Goal: Check status: Check status

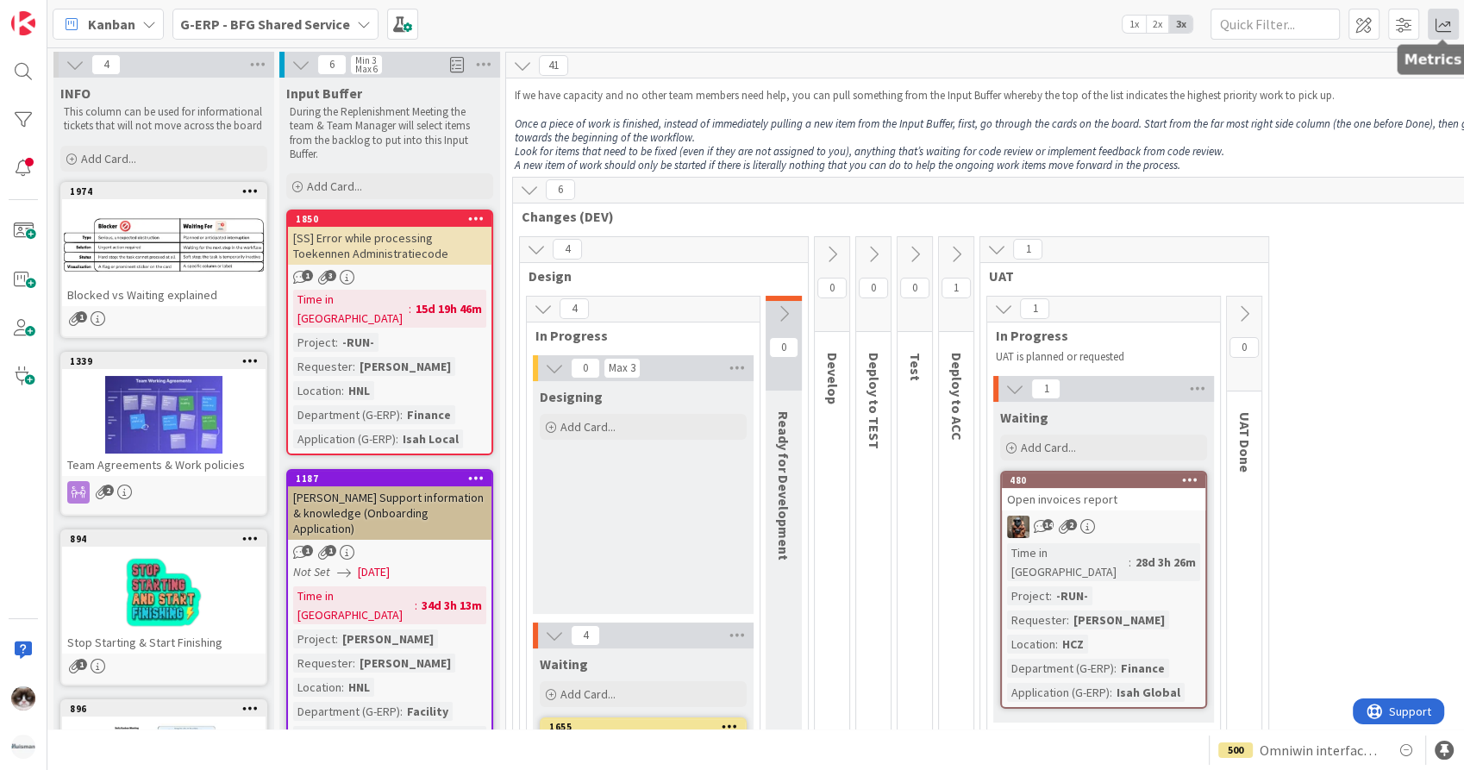
click at [1448, 28] on span at bounding box center [1442, 24] width 31 height 31
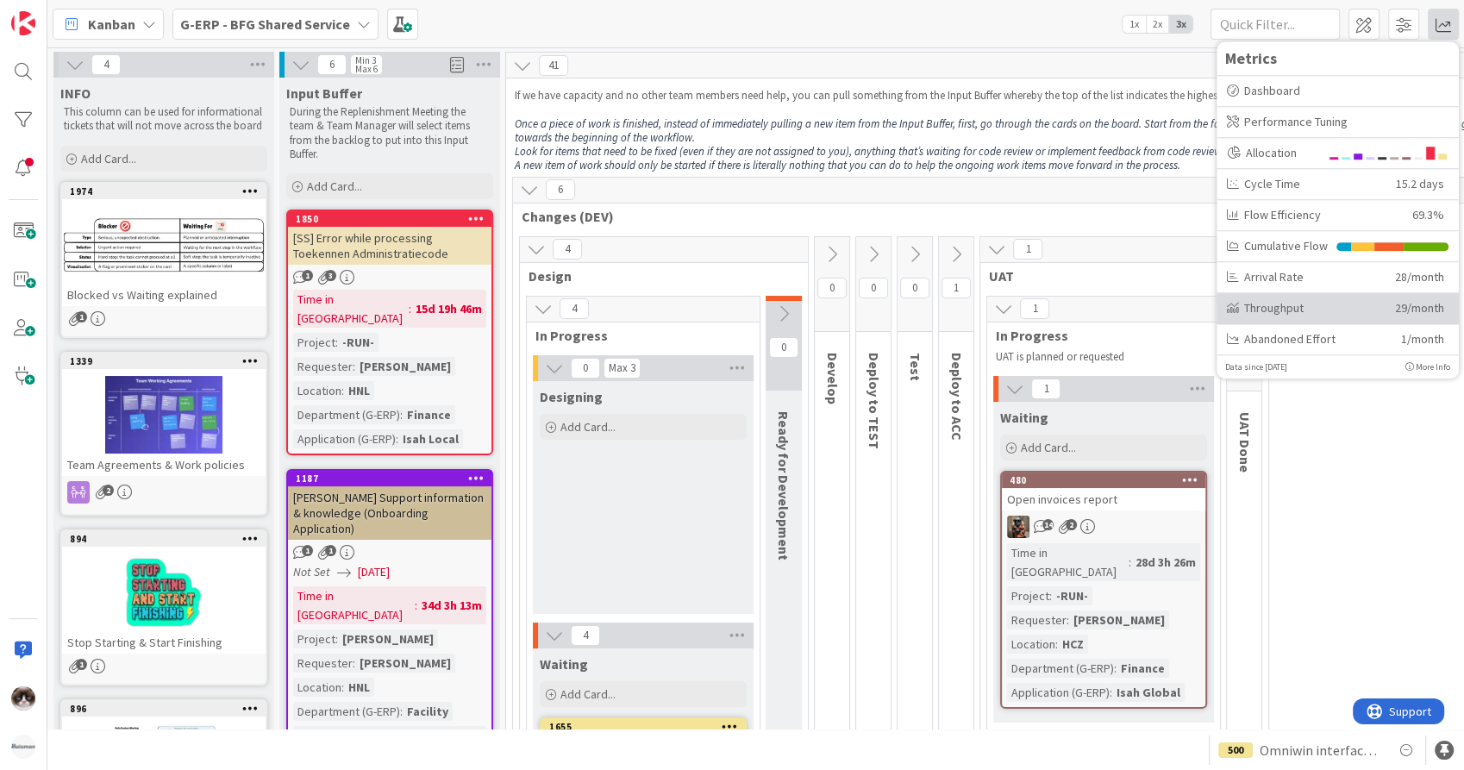
click at [1302, 309] on div "Throughput" at bounding box center [1304, 308] width 155 height 18
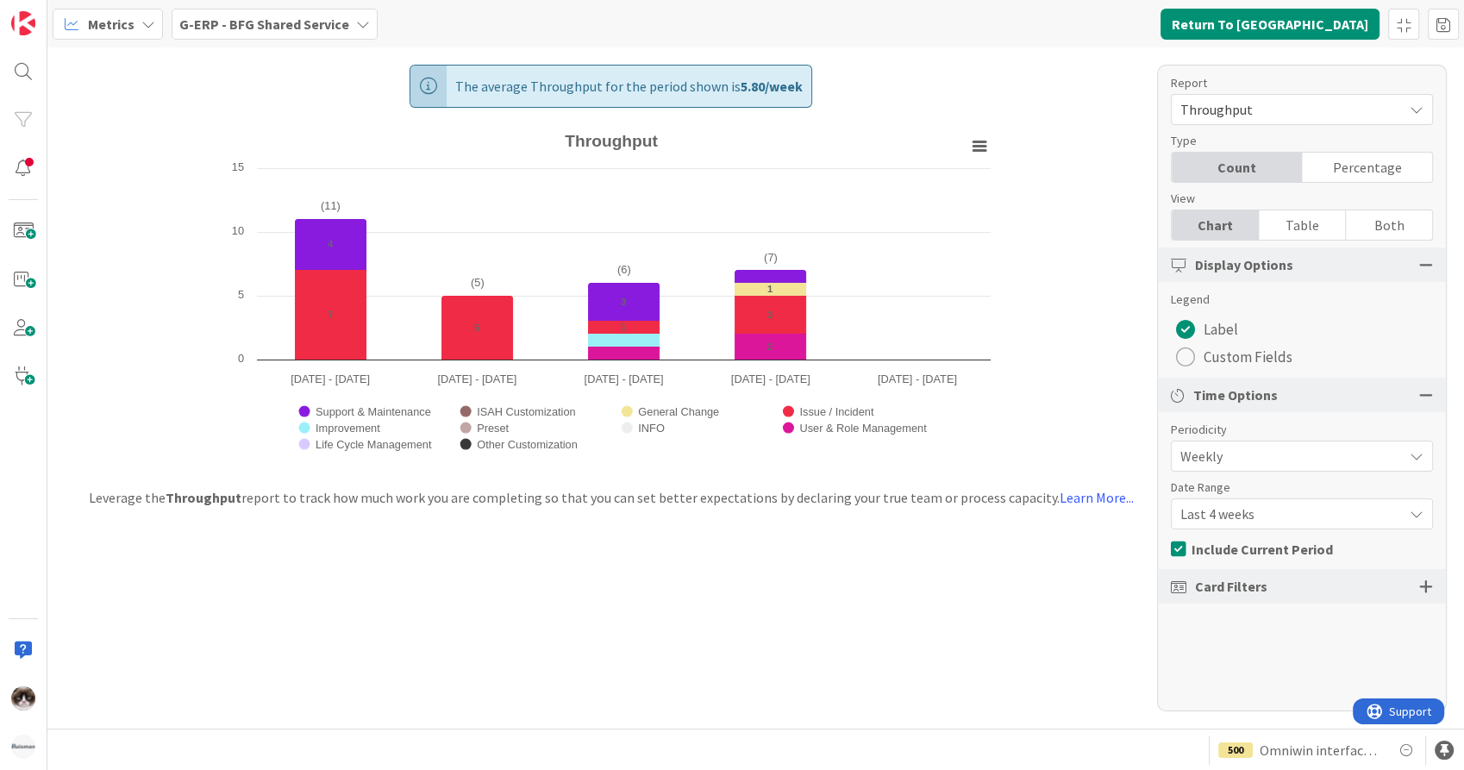
click at [335, 28] on b "G-ERP - BFG Shared Service" at bounding box center [264, 24] width 170 height 17
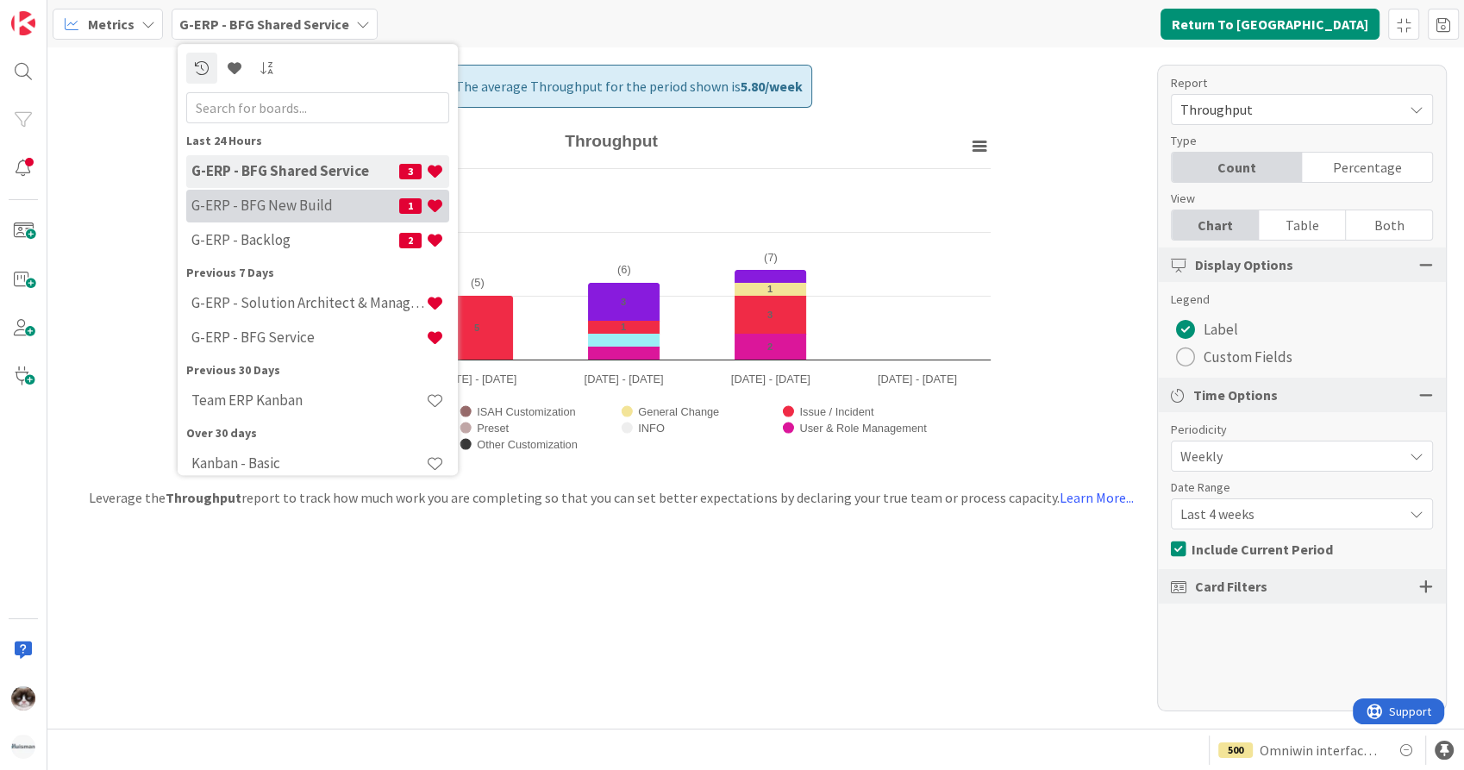
click at [297, 203] on h4 "G-ERP - BFG New Build" at bounding box center [295, 205] width 208 height 17
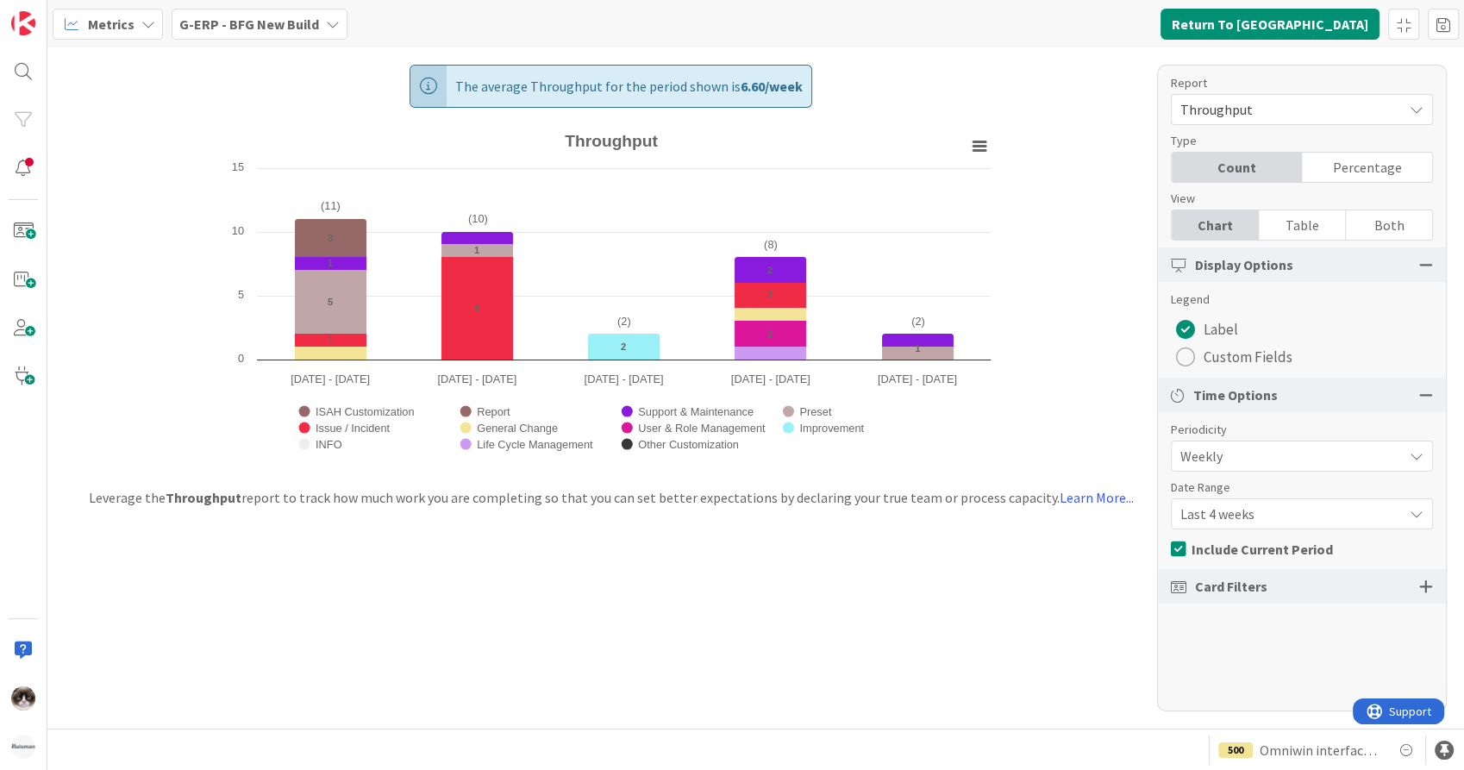
click at [290, 28] on b "G-ERP - BFG New Build" at bounding box center [249, 24] width 140 height 17
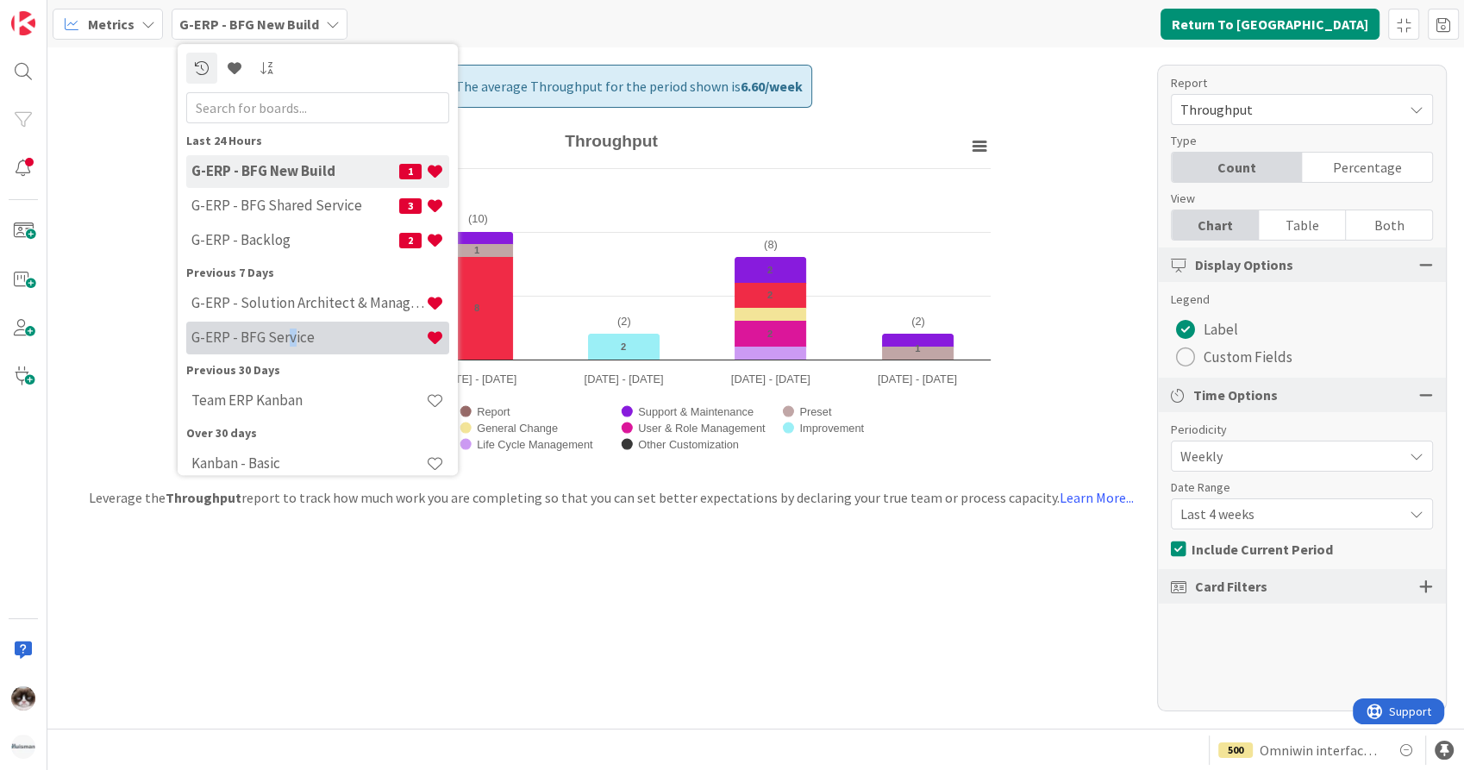
drag, startPoint x: 283, startPoint y: 356, endPoint x: 290, endPoint y: 347, distance: 11.7
click at [290, 347] on div "Last 24 Hours G-ERP - BFG New Build 1 G-ERP - BFG Shared Service 3 G-ERP - Back…" at bounding box center [317, 341] width 263 height 419
click at [290, 347] on div "G-ERP - BFG Service" at bounding box center [317, 338] width 263 height 33
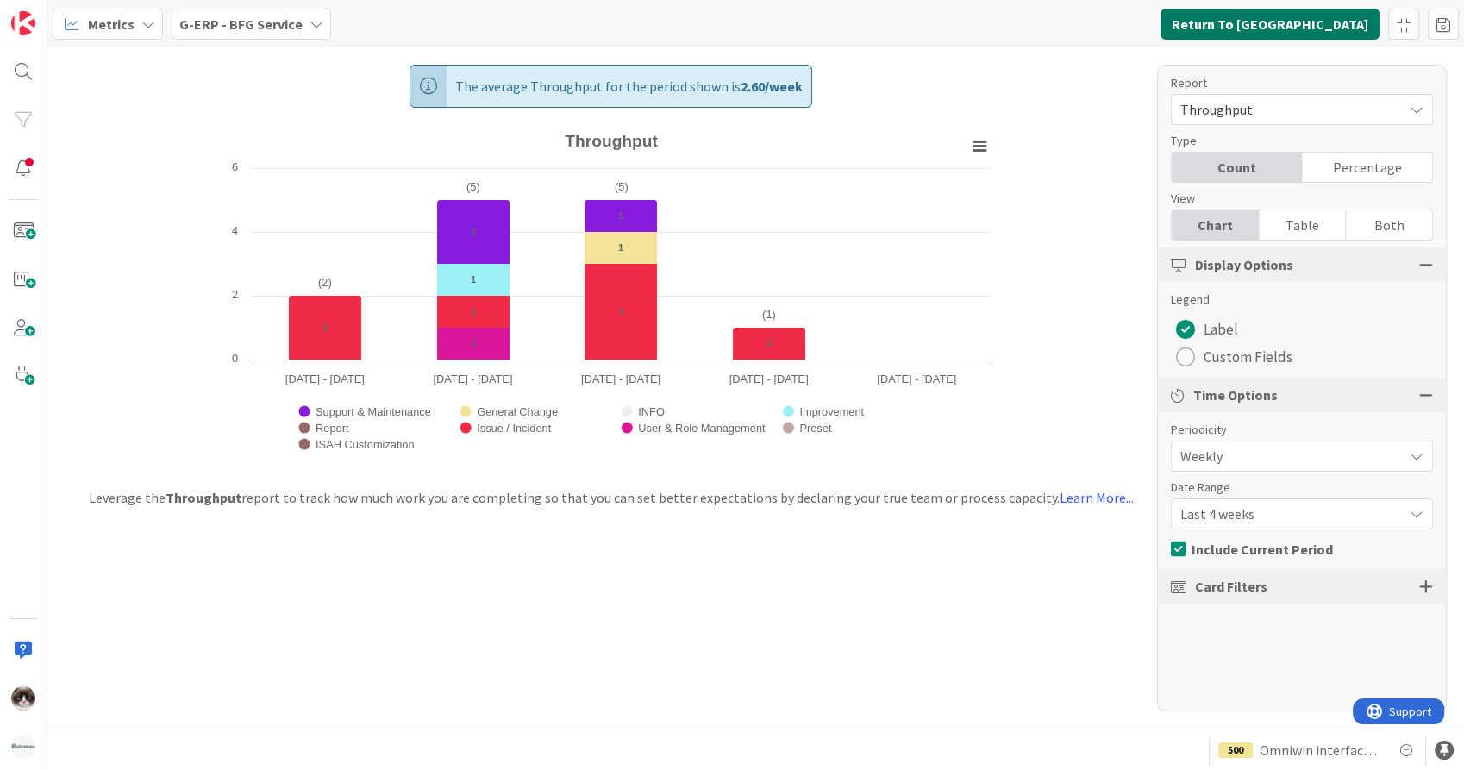
click at [1330, 16] on button "Return To [GEOGRAPHIC_DATA]" at bounding box center [1269, 24] width 219 height 31
